Goal: Find specific page/section

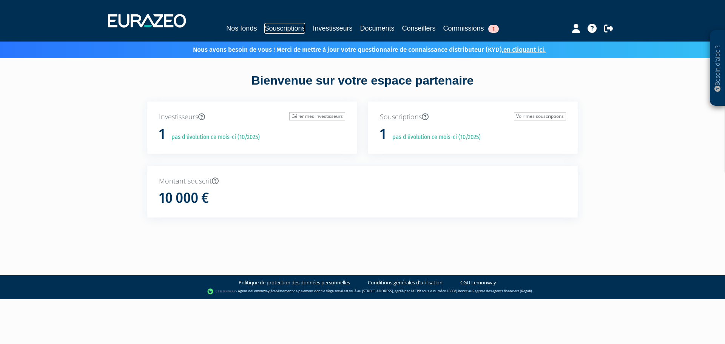
click at [281, 29] on link "Souscriptions" at bounding box center [284, 28] width 41 height 11
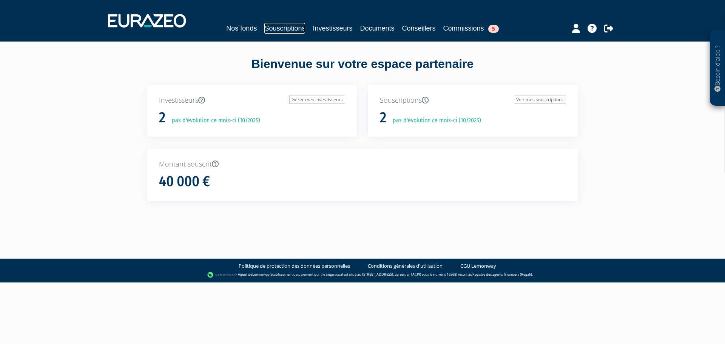
drag, startPoint x: 0, startPoint y: 0, endPoint x: 269, endPoint y: 27, distance: 270.6
click at [269, 27] on link "Souscriptions" at bounding box center [284, 28] width 41 height 11
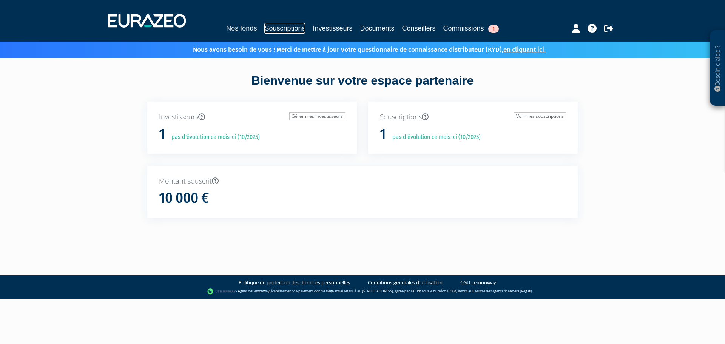
click at [284, 29] on link "Souscriptions" at bounding box center [284, 28] width 41 height 11
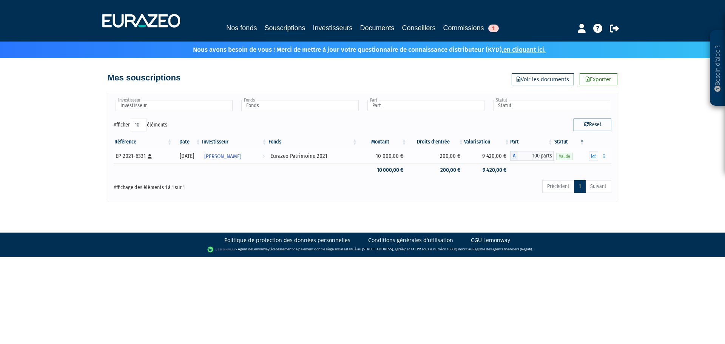
click at [143, 156] on div "EP 2021-6331 [Français] Personne physique" at bounding box center [143, 156] width 55 height 8
copy div "6331"
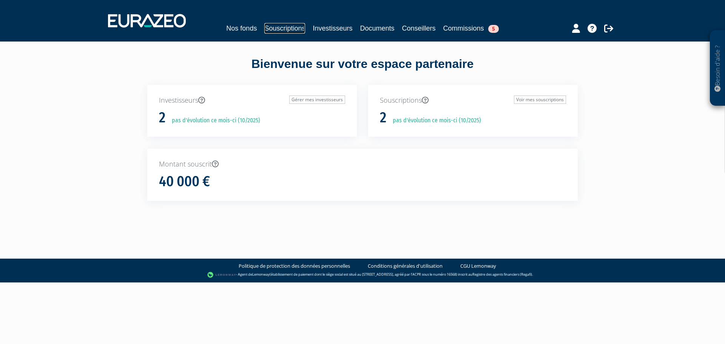
click at [283, 30] on link "Souscriptions" at bounding box center [284, 28] width 41 height 11
